Goal: Find specific page/section: Find specific page/section

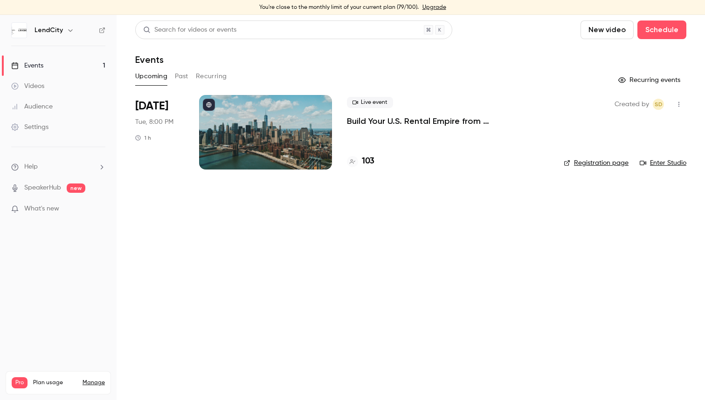
click at [389, 122] on p "Build Your U.S. Rental Empire from [GEOGRAPHIC_DATA]: No Headaches, Step-by-Step" at bounding box center [448, 121] width 202 height 11
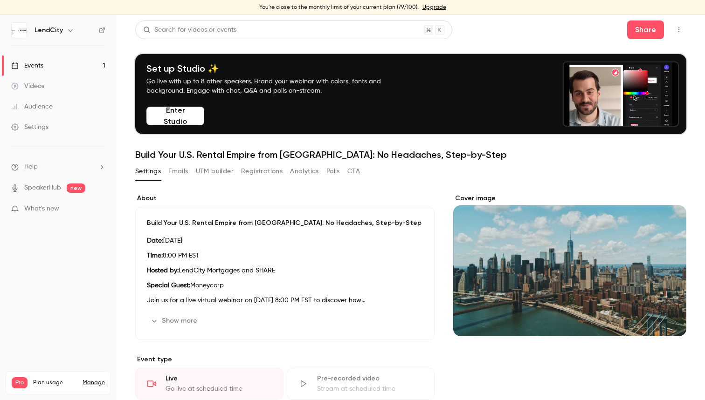
click at [172, 169] on button "Emails" at bounding box center [178, 171] width 20 height 15
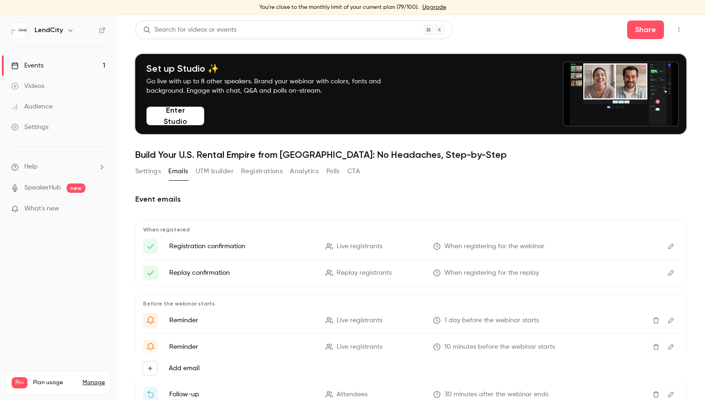
click at [260, 172] on button "Registrations" at bounding box center [261, 171] width 41 height 15
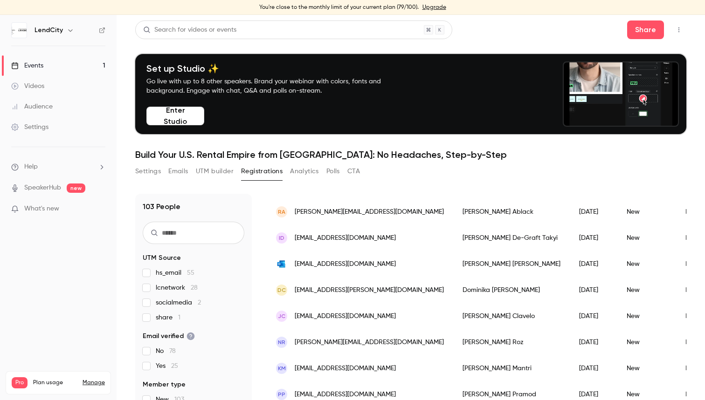
scroll to position [254, 0]
